Goal: Check status

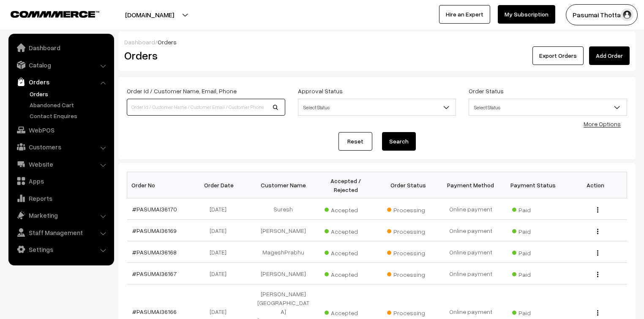
click at [177, 105] on input at bounding box center [206, 107] width 158 height 17
type input "7299107540"
click at [382, 132] on button "Search" at bounding box center [399, 141] width 34 height 19
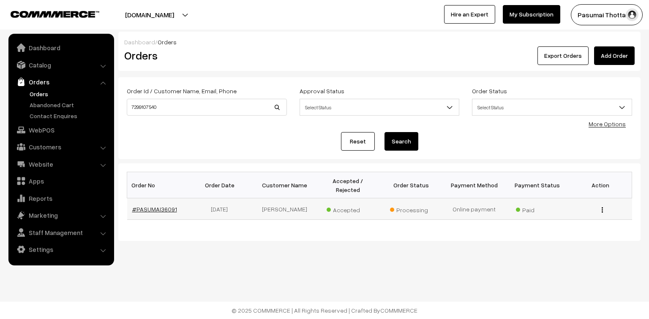
drag, startPoint x: 0, startPoint y: 0, endPoint x: 146, endPoint y: 203, distance: 250.0
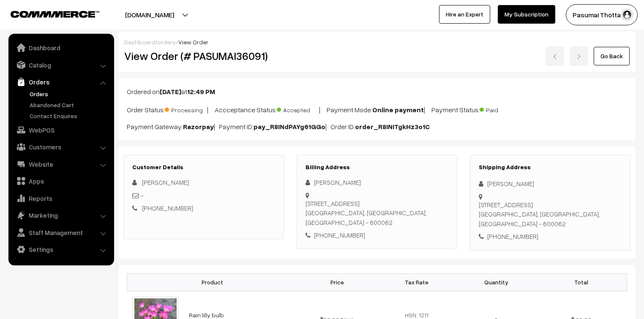
scroll to position [68, 0]
